Goal: Information Seeking & Learning: Find specific fact

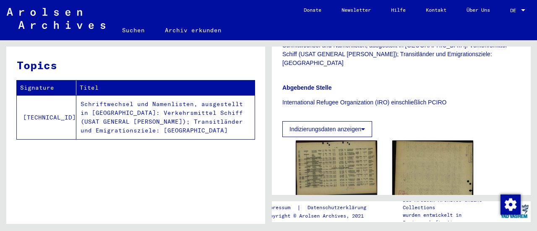
scroll to position [252, 0]
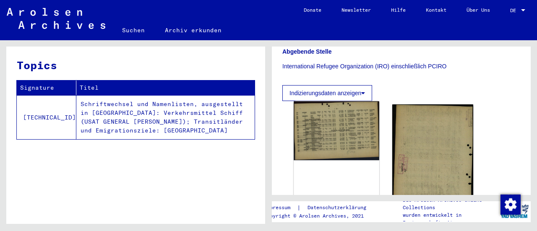
click at [356, 110] on img at bounding box center [336, 130] width 85 height 59
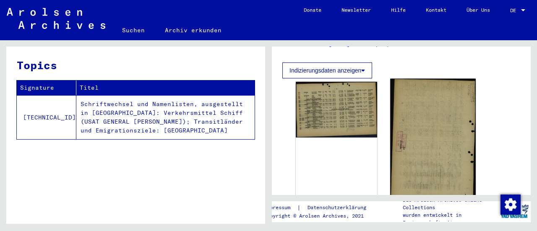
scroll to position [341, 0]
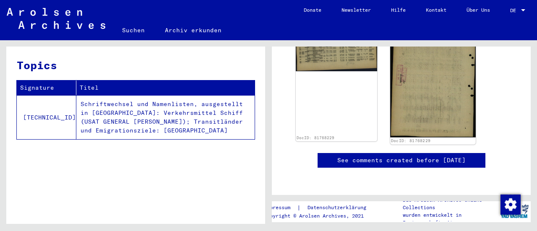
click at [424, 91] on img at bounding box center [432, 74] width 85 height 125
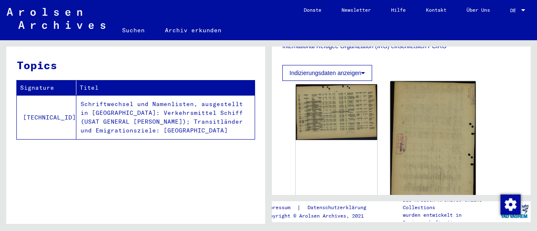
scroll to position [299, 0]
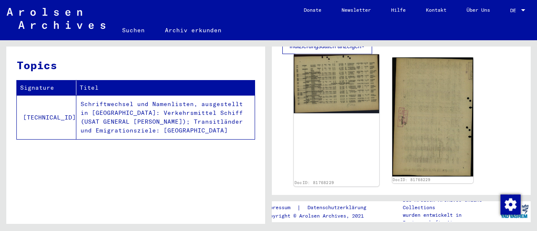
click at [354, 85] on img at bounding box center [336, 83] width 85 height 59
click at [347, 84] on img at bounding box center [336, 83] width 85 height 59
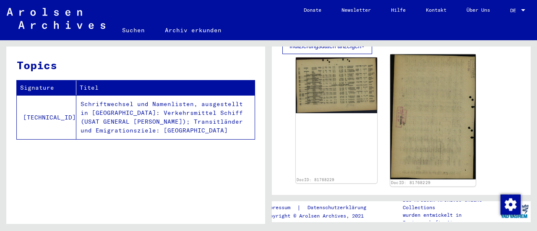
click at [409, 102] on img at bounding box center [432, 116] width 85 height 125
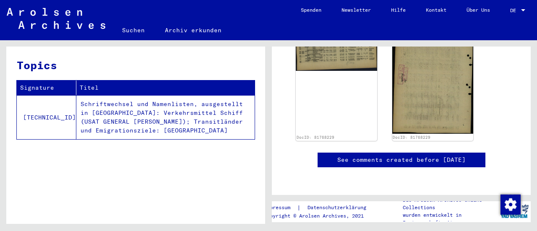
scroll to position [623, 0]
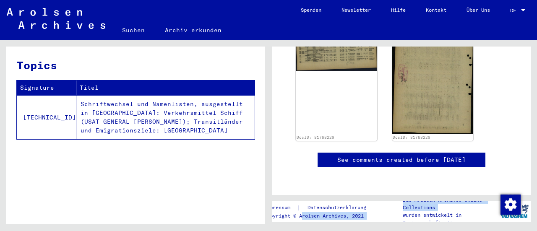
drag, startPoint x: 375, startPoint y: 218, endPoint x: 303, endPoint y: 216, distance: 72.2
click at [303, 201] on div "Impressum | Datenschutzerklärung Copyright © Arolsen Archives, 2021 Die Arolsen…" at bounding box center [401, 201] width 259 height 0
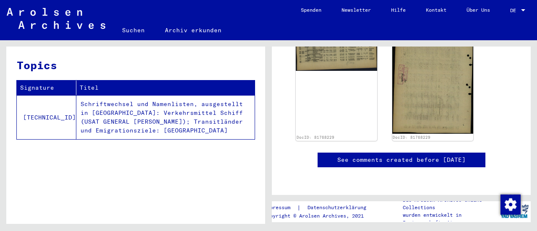
click at [348, 229] on mat-sidenav-content "Suchen Archiv erkunden Detailfragen/-infos zu den Dokumenten? Stelle hier einen…" at bounding box center [268, 115] width 537 height 231
drag, startPoint x: 347, startPoint y: 216, endPoint x: 302, endPoint y: 215, distance: 45.7
click at [299, 215] on p "Copyright © Arolsen Archives, 2021" at bounding box center [320, 216] width 112 height 8
copy p "Arolsen Archives"
